Goal: Obtain resource: Download file/media

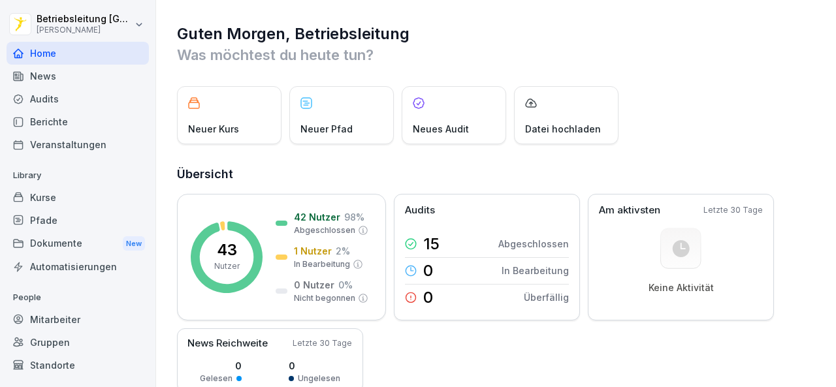
click at [69, 82] on div "News" at bounding box center [78, 76] width 142 height 23
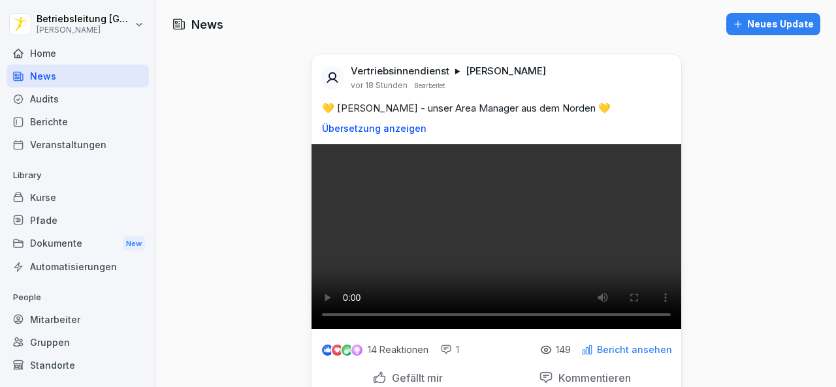
click at [75, 242] on div "Dokumente New" at bounding box center [78, 244] width 142 height 24
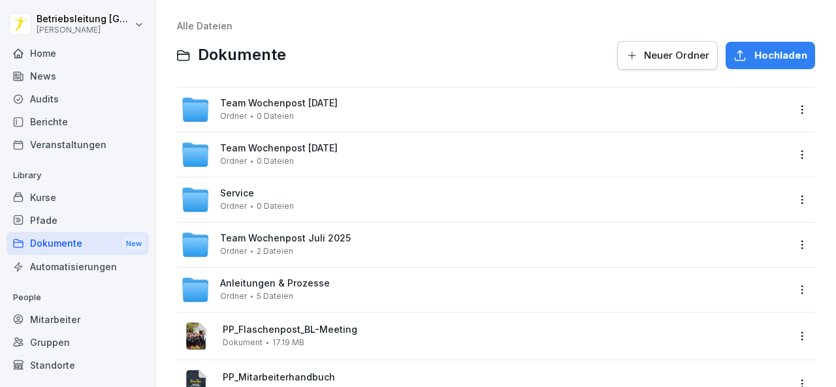
click at [329, 124] on div "Team Wochenpost [DATE] Ordner 0 Dateien" at bounding box center [484, 109] width 607 height 29
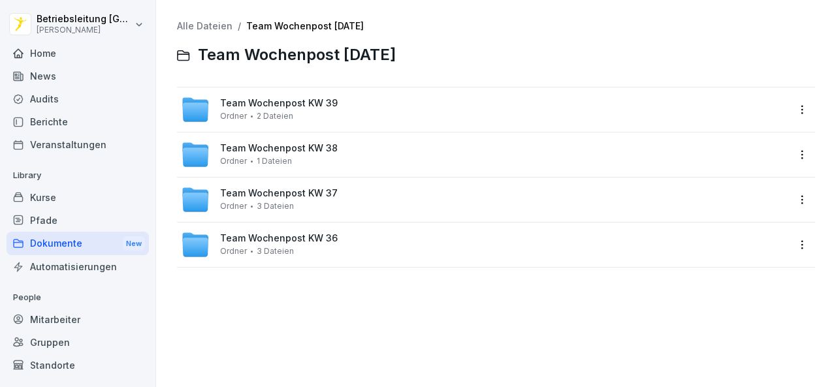
click at [329, 117] on div "Team Wochenpost KW 39 Ordner 2 Dateien" at bounding box center [279, 109] width 118 height 23
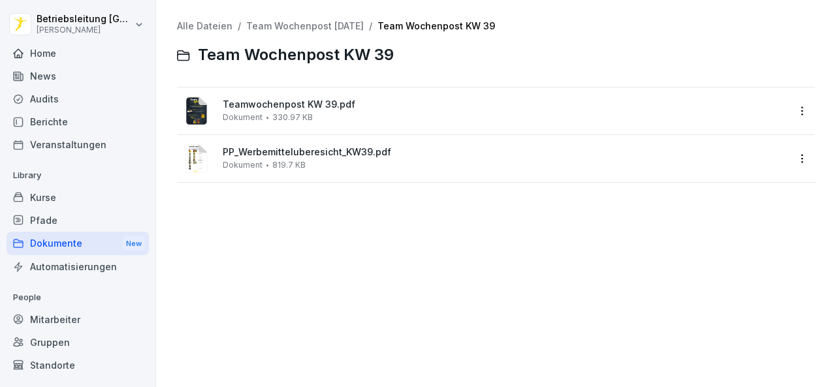
click at [306, 150] on span "PP_Werbemitteluberesicht_KW39.pdf" at bounding box center [505, 152] width 565 height 11
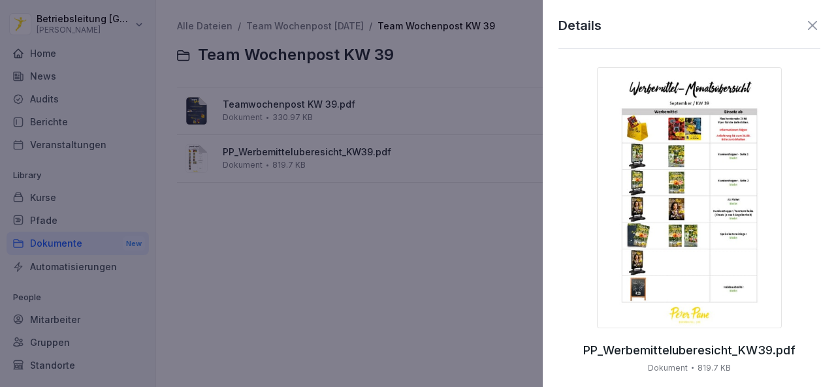
click at [710, 232] on img at bounding box center [689, 197] width 185 height 261
click at [450, 232] on div at bounding box center [418, 193] width 836 height 387
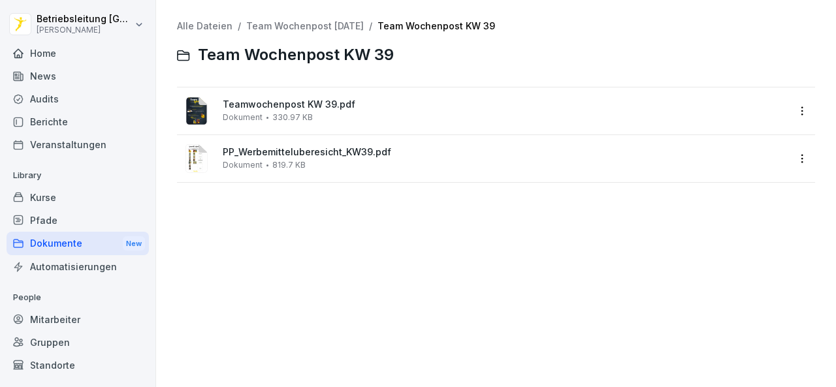
click at [66, 237] on div "Dokumente New" at bounding box center [78, 244] width 142 height 24
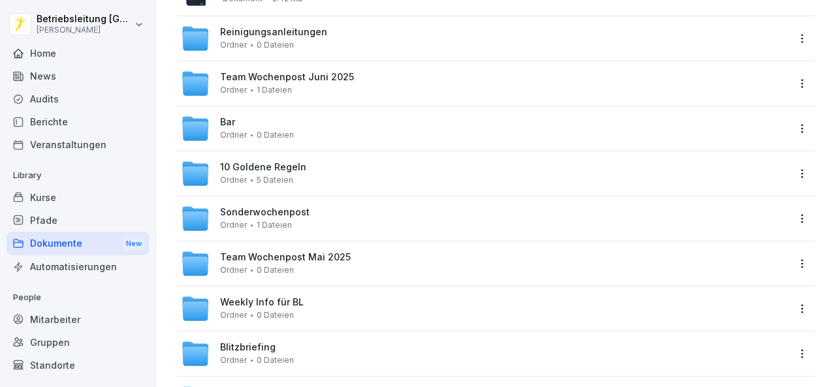
scroll to position [457, 0]
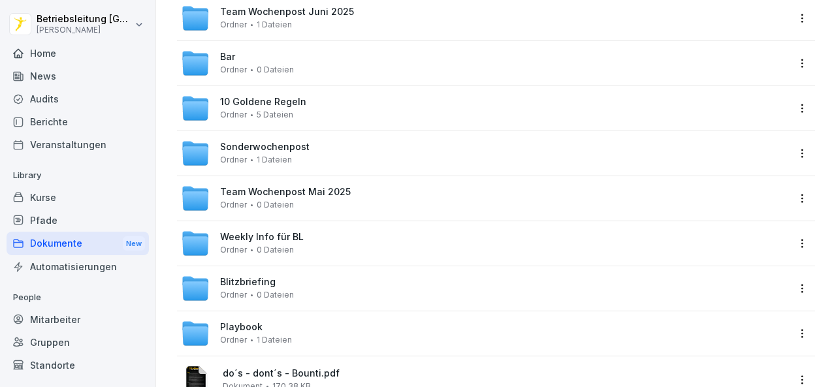
click at [323, 153] on div "Sonderwochenpost Ordner 1 Dateien" at bounding box center [484, 153] width 607 height 29
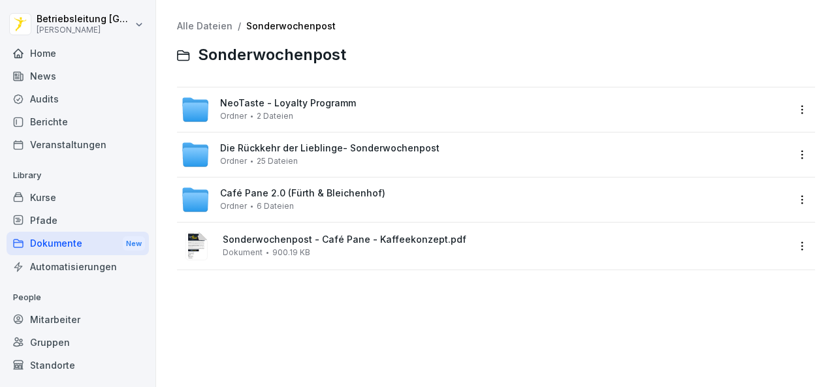
click at [323, 153] on span "Die Rückkehr der Lieblinge- Sonderwochenpost" at bounding box center [330, 148] width 220 height 11
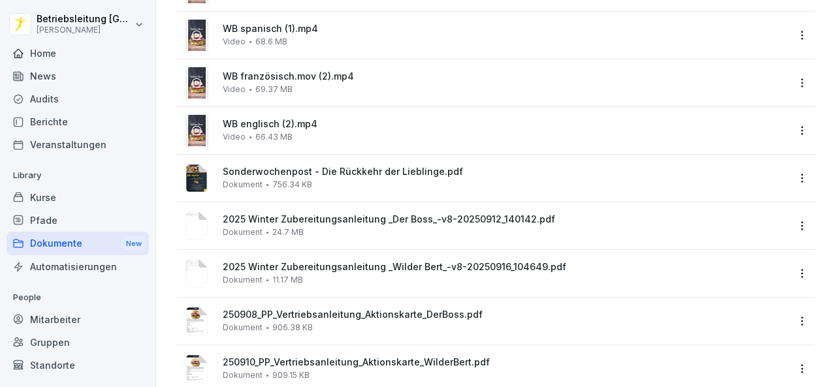
scroll to position [523, 0]
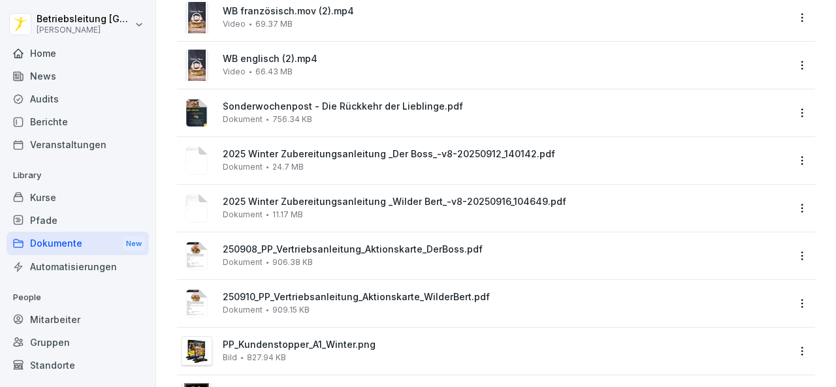
click at [468, 152] on span "2025 Winter Zubereitungsanleitung _Der Boss_-v8-20250912_140142.pdf" at bounding box center [505, 154] width 565 height 11
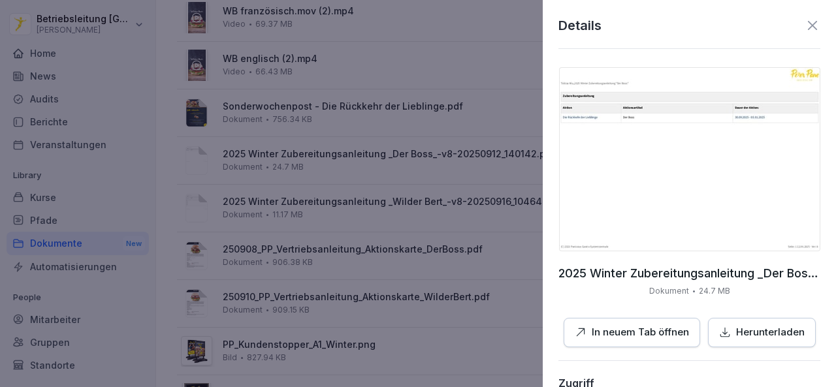
click at [633, 162] on img at bounding box center [689, 159] width 261 height 184
click at [362, 221] on div at bounding box center [418, 193] width 836 height 387
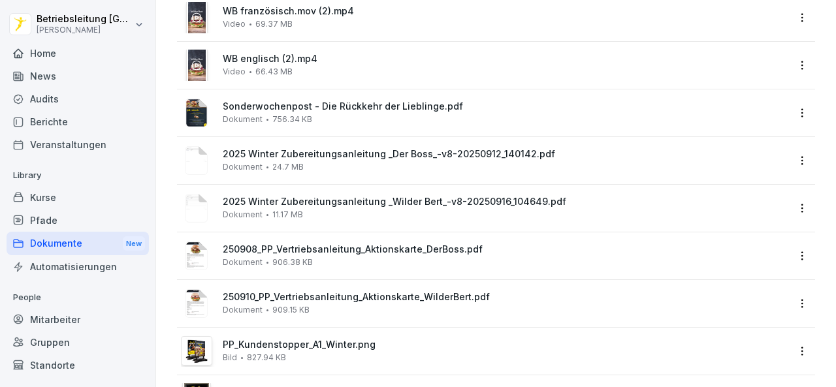
click at [366, 202] on span "2025 Winter Zubereitungsanleitung _Wilder Bert_-v8-20250916_104649.pdf" at bounding box center [505, 202] width 565 height 11
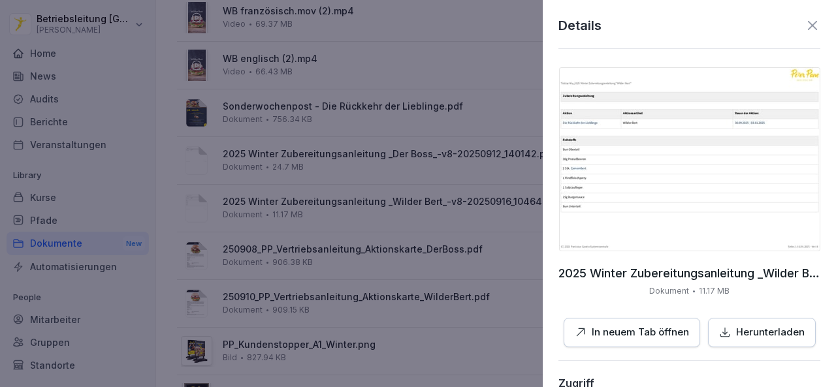
click at [640, 179] on img at bounding box center [689, 159] width 261 height 184
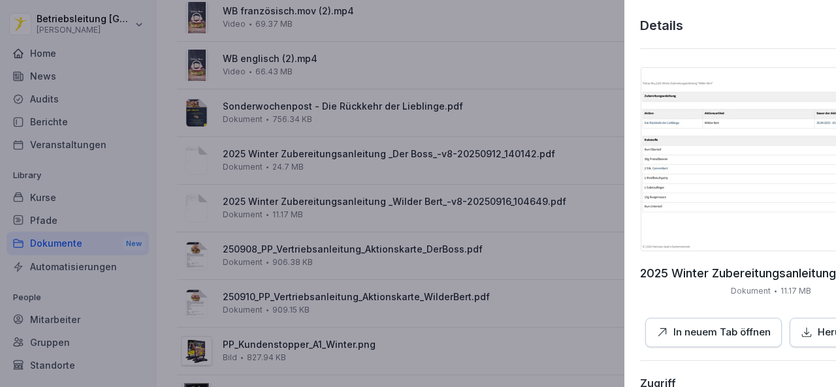
click at [474, 250] on div at bounding box center [418, 193] width 836 height 387
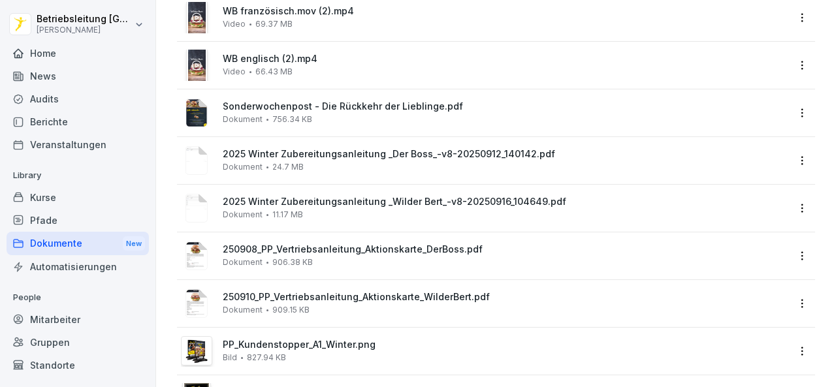
click at [413, 249] on span "250908_PP_Vertriebsanleitung_Aktionskarte_DerBoss.pdf" at bounding box center [505, 249] width 565 height 11
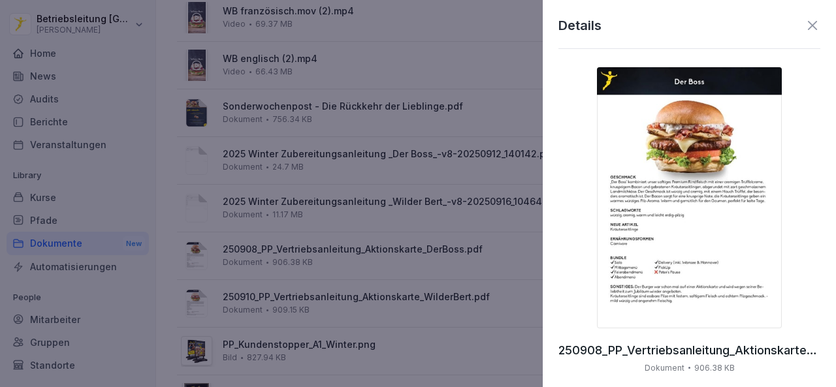
click at [657, 225] on img at bounding box center [689, 197] width 185 height 261
click at [371, 254] on div at bounding box center [418, 193] width 836 height 387
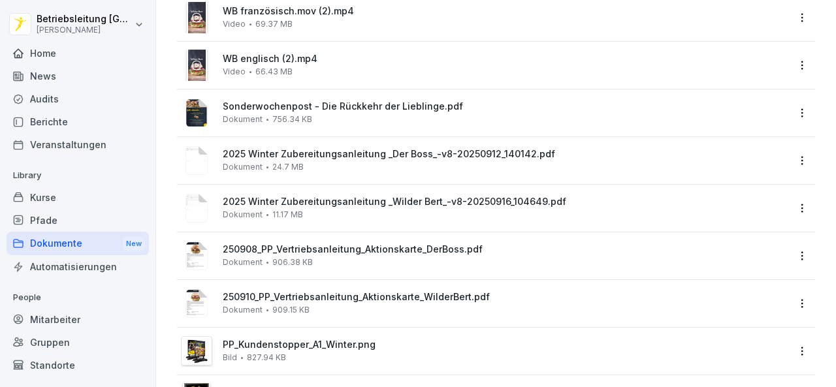
click at [353, 291] on div "250910_PP_Vertriebsanleitung_Aktionskarte_WilderBert.pdf Dokument 909.15 KB" at bounding box center [484, 303] width 607 height 31
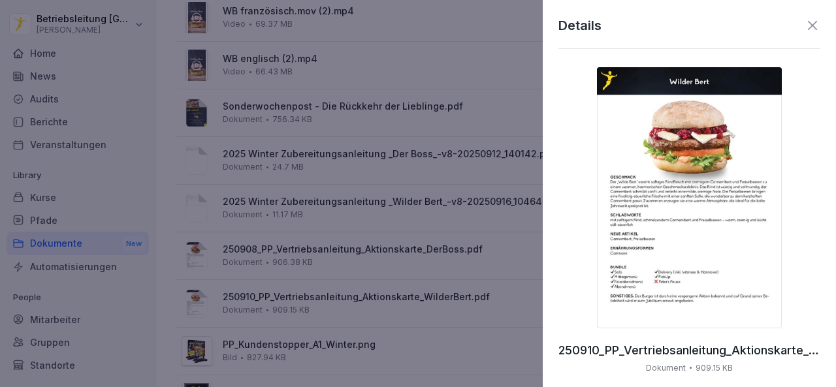
click at [689, 118] on img at bounding box center [689, 197] width 185 height 261
click at [367, 197] on div at bounding box center [418, 193] width 836 height 387
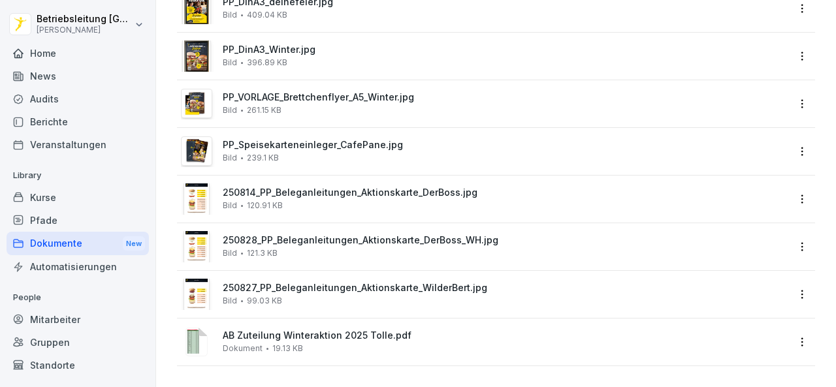
scroll to position [923, 0]
click at [355, 188] on span "250814_PP_Beleganleitungen_Aktionskarte_DerBoss.jpg" at bounding box center [505, 193] width 565 height 11
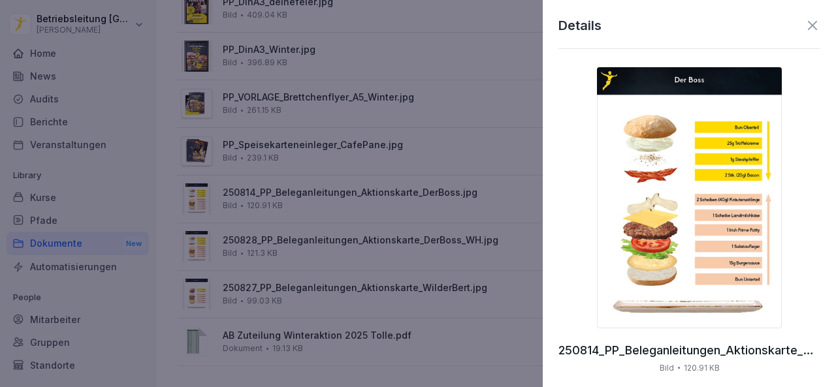
click at [329, 233] on div at bounding box center [418, 193] width 836 height 387
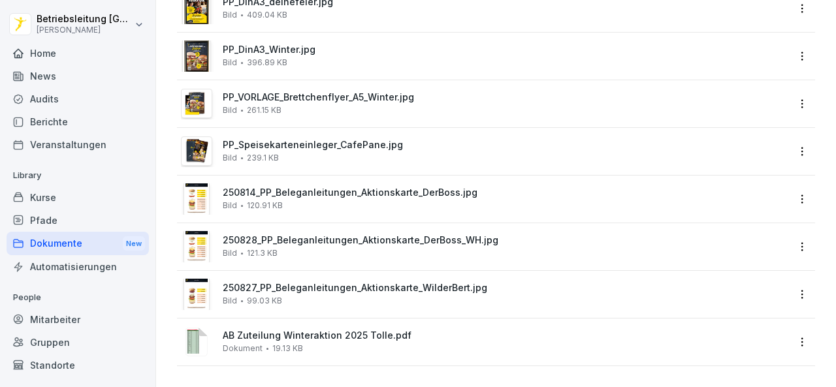
click at [329, 235] on span "250828_PP_Beleganleitungen_Aktionskarte_DerBoss_WH.jpg" at bounding box center [505, 240] width 565 height 11
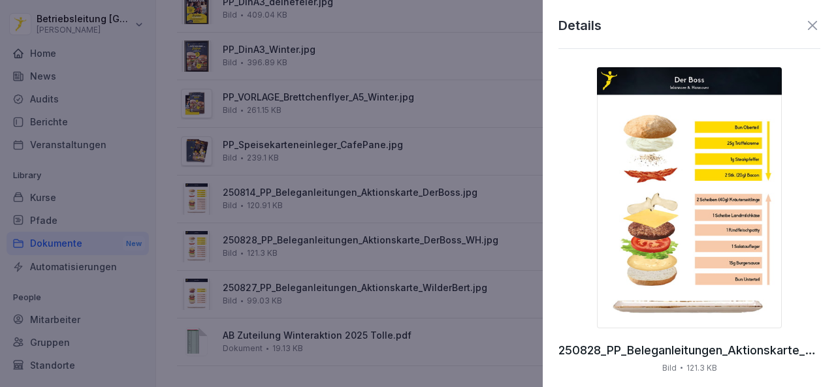
click at [625, 210] on img at bounding box center [689, 197] width 185 height 261
click at [302, 288] on div at bounding box center [418, 193] width 836 height 387
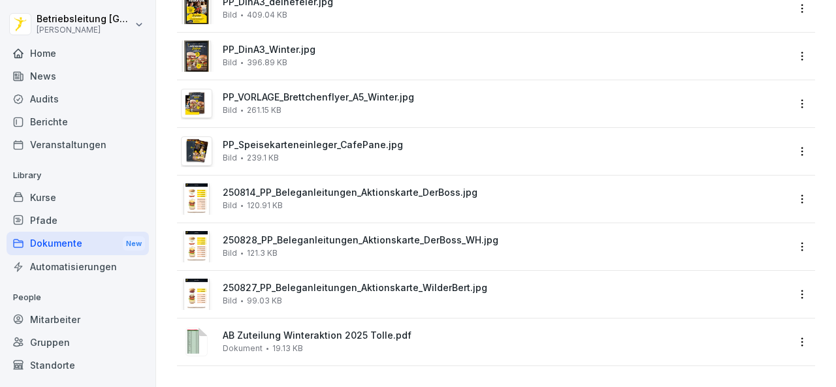
click at [302, 287] on div "250827_PP_Beleganleitungen_Aktionskarte_WilderBert.jpg Bild 99.03 KB" at bounding box center [505, 294] width 565 height 23
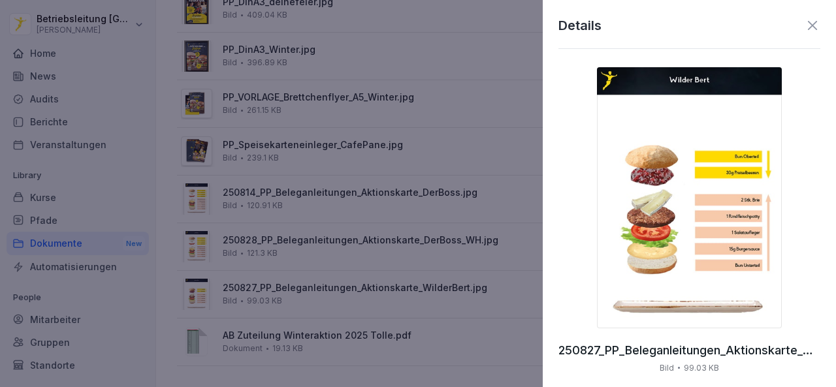
click at [611, 244] on img at bounding box center [689, 197] width 185 height 261
click at [400, 193] on div at bounding box center [418, 193] width 836 height 387
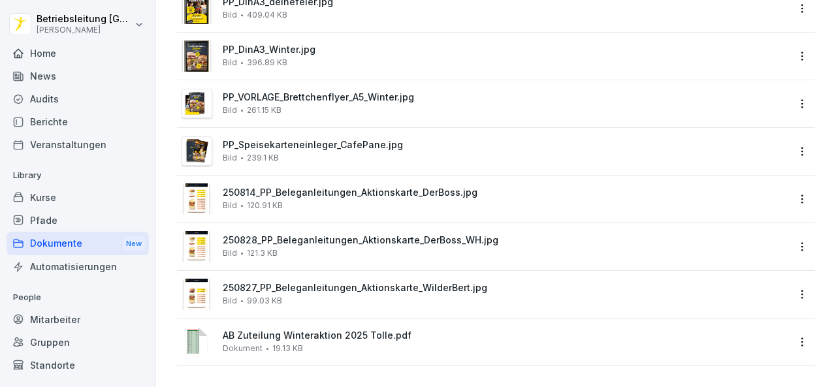
click at [401, 190] on div "250814_PP_Beleganleitungen_Aktionskarte_DerBoss.jpg Bild 120.91 KB" at bounding box center [505, 199] width 565 height 23
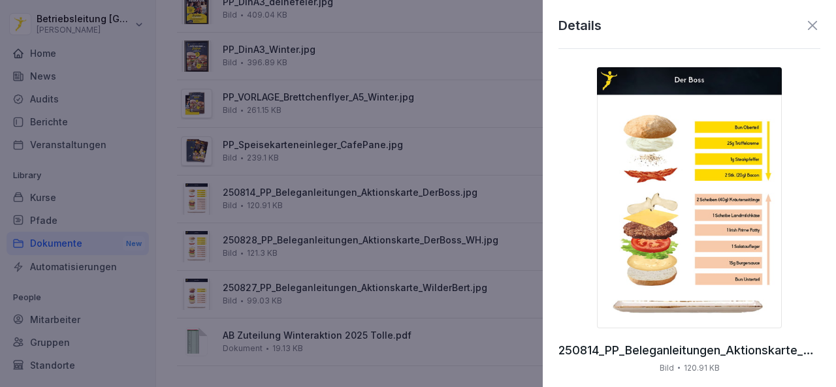
click at [680, 191] on img at bounding box center [689, 197] width 185 height 261
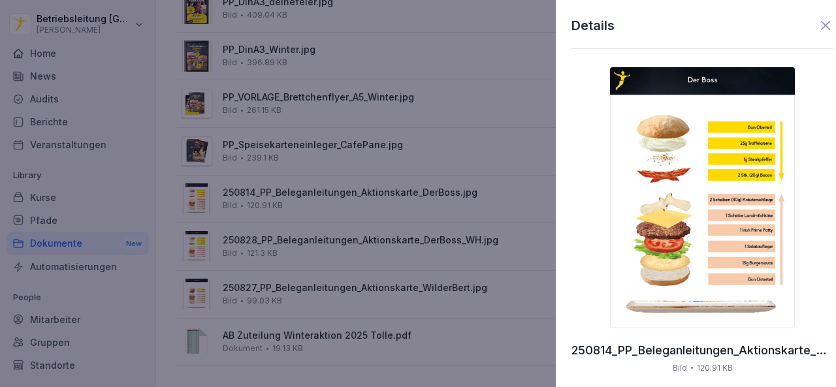
click at [478, 188] on div at bounding box center [418, 193] width 836 height 387
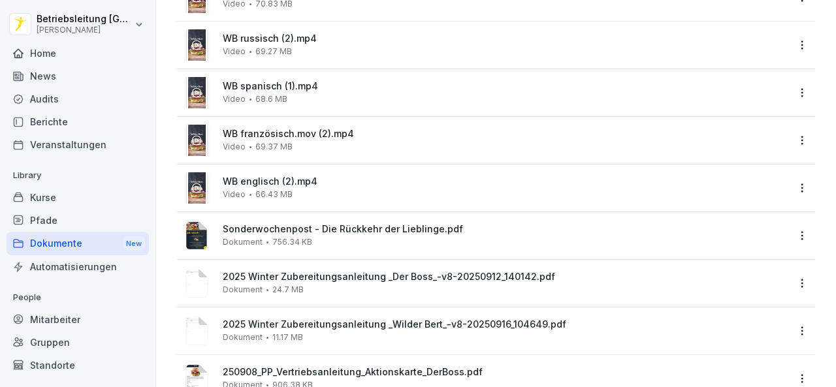
scroll to position [0, 0]
